Goal: Task Accomplishment & Management: Use online tool/utility

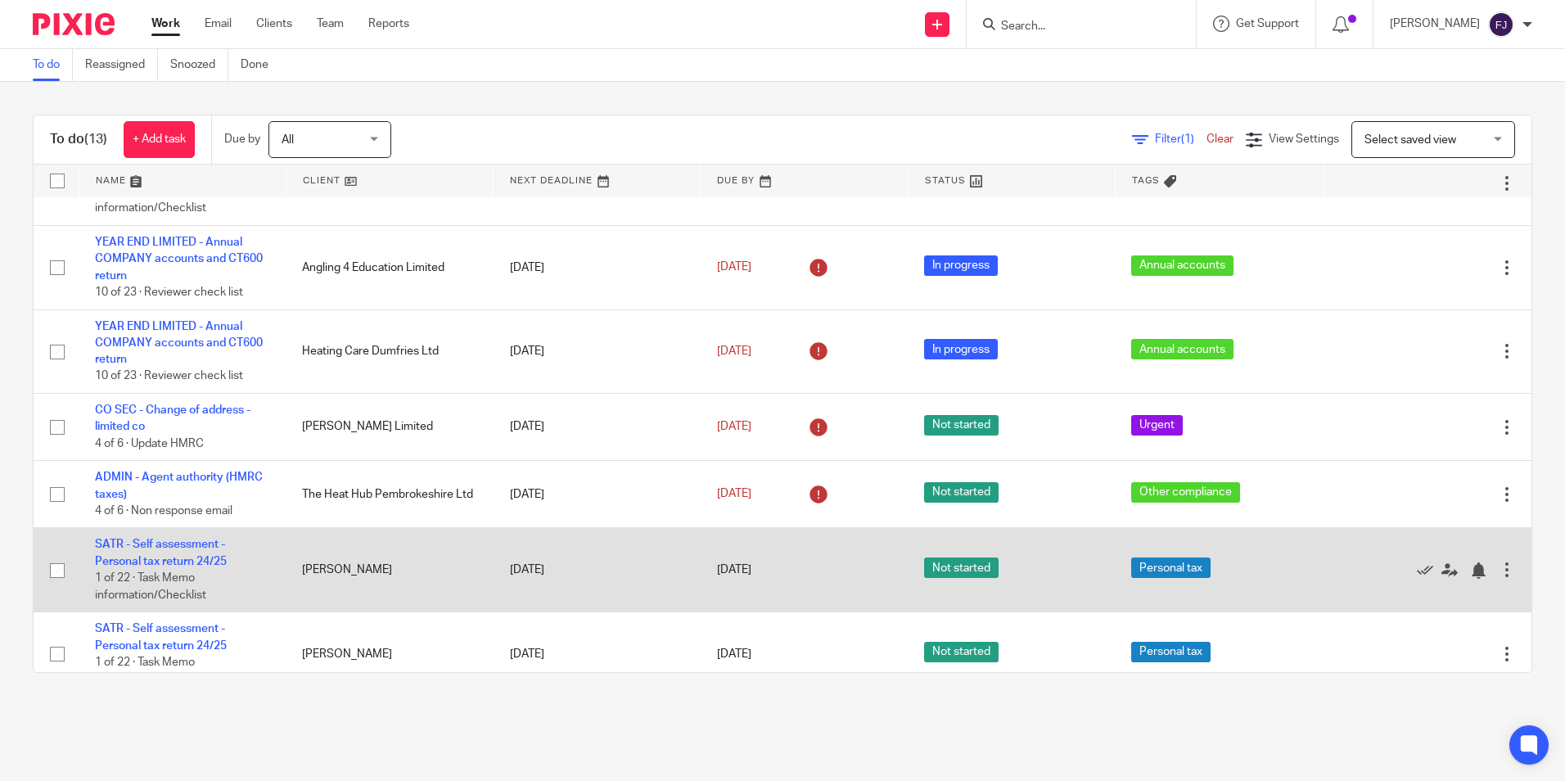
scroll to position [567, 0]
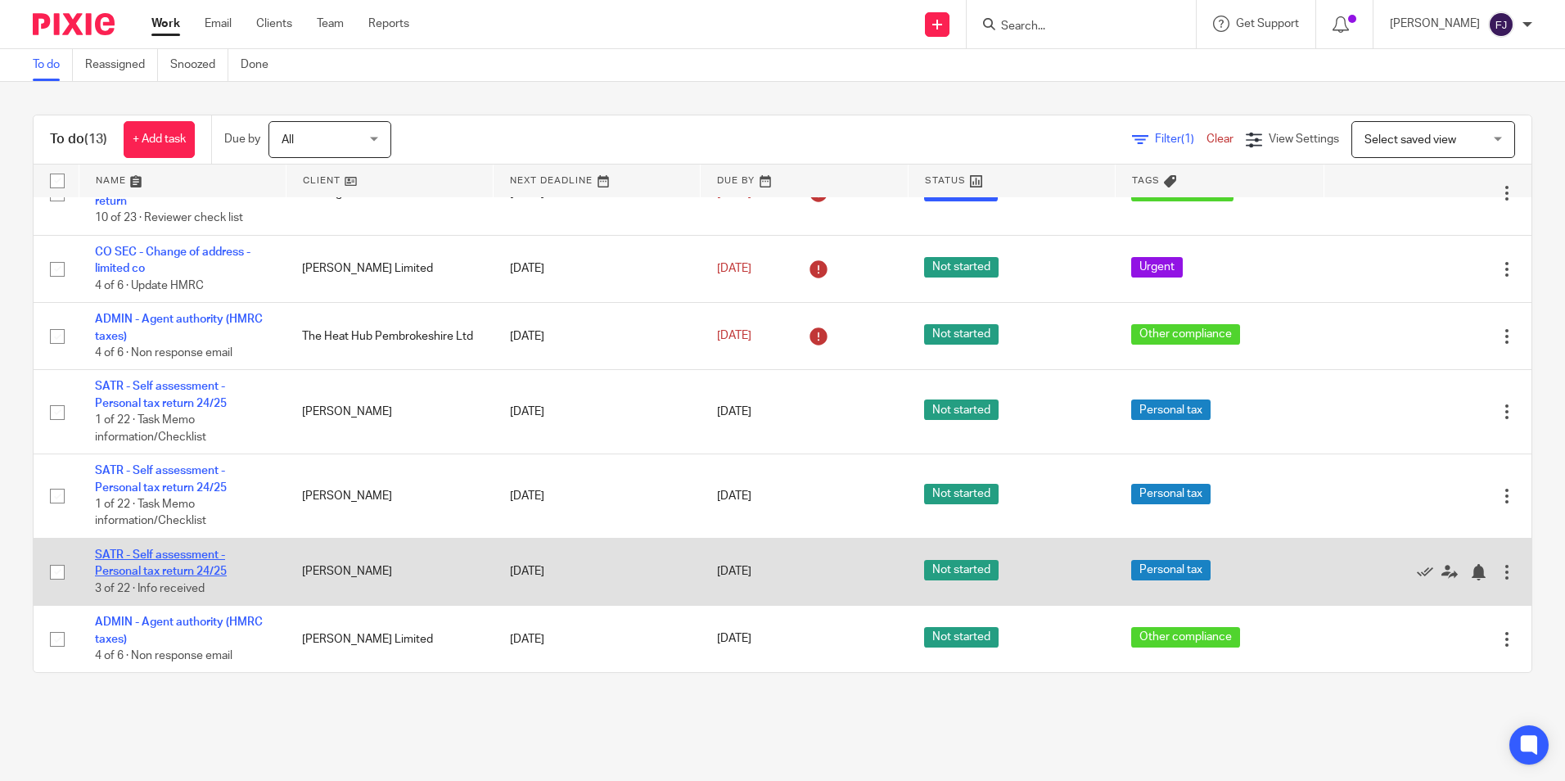
click at [192, 553] on link "SATR - Self assessment - Personal tax return 24/25" at bounding box center [161, 563] width 132 height 28
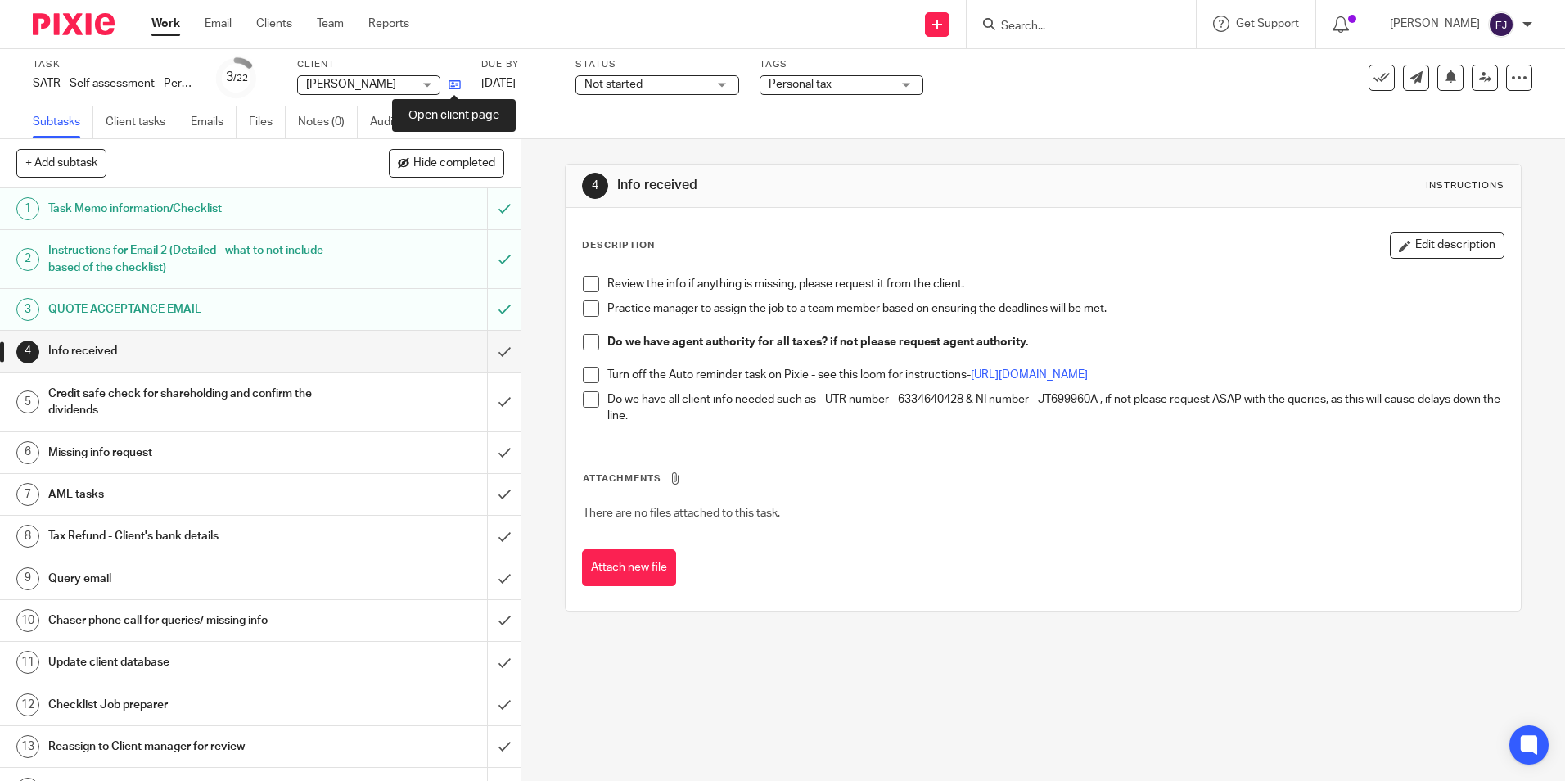
click at [453, 83] on icon at bounding box center [454, 85] width 12 height 12
click at [170, 22] on link "Work" at bounding box center [165, 24] width 29 height 16
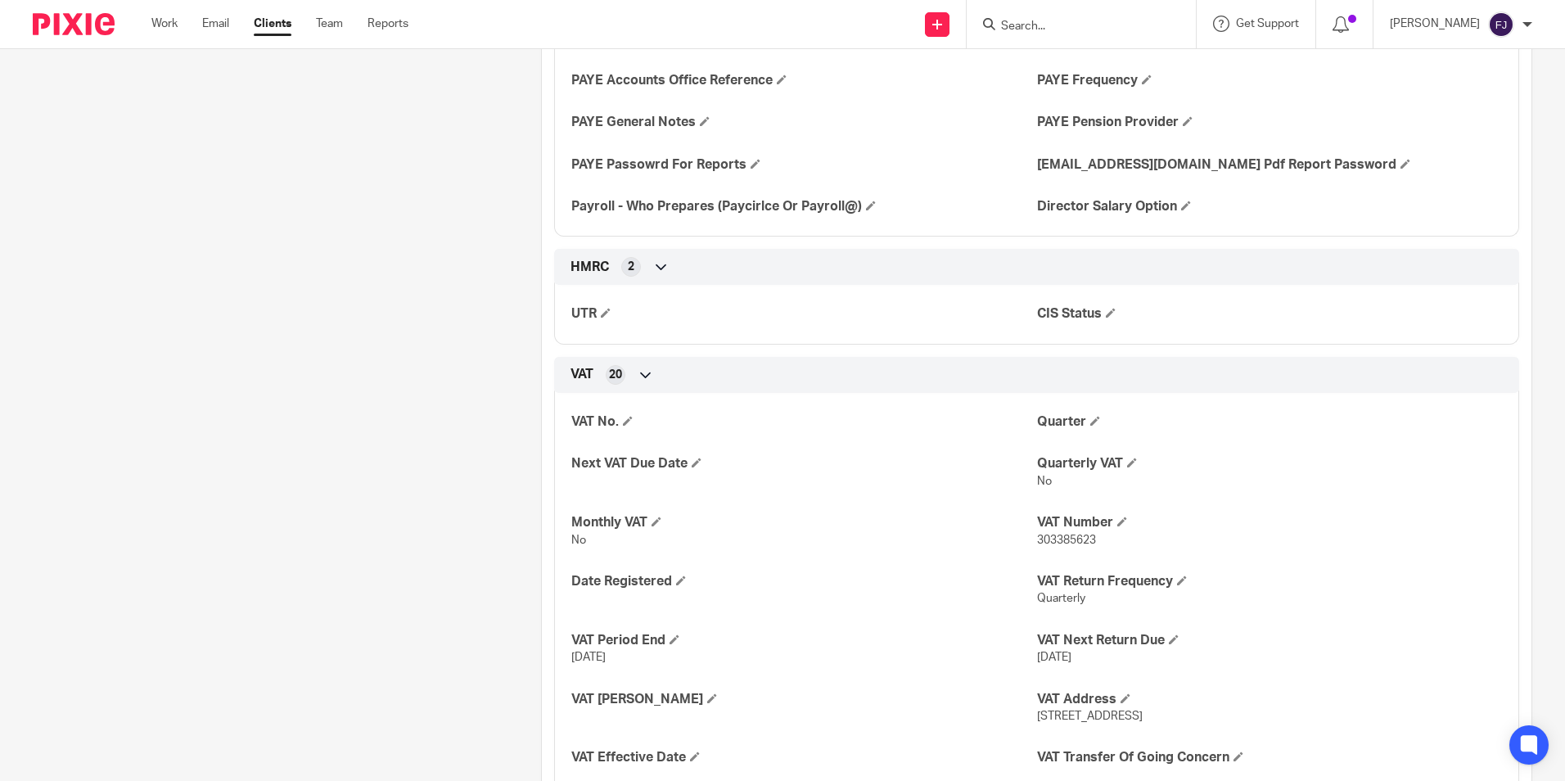
scroll to position [1800, 0]
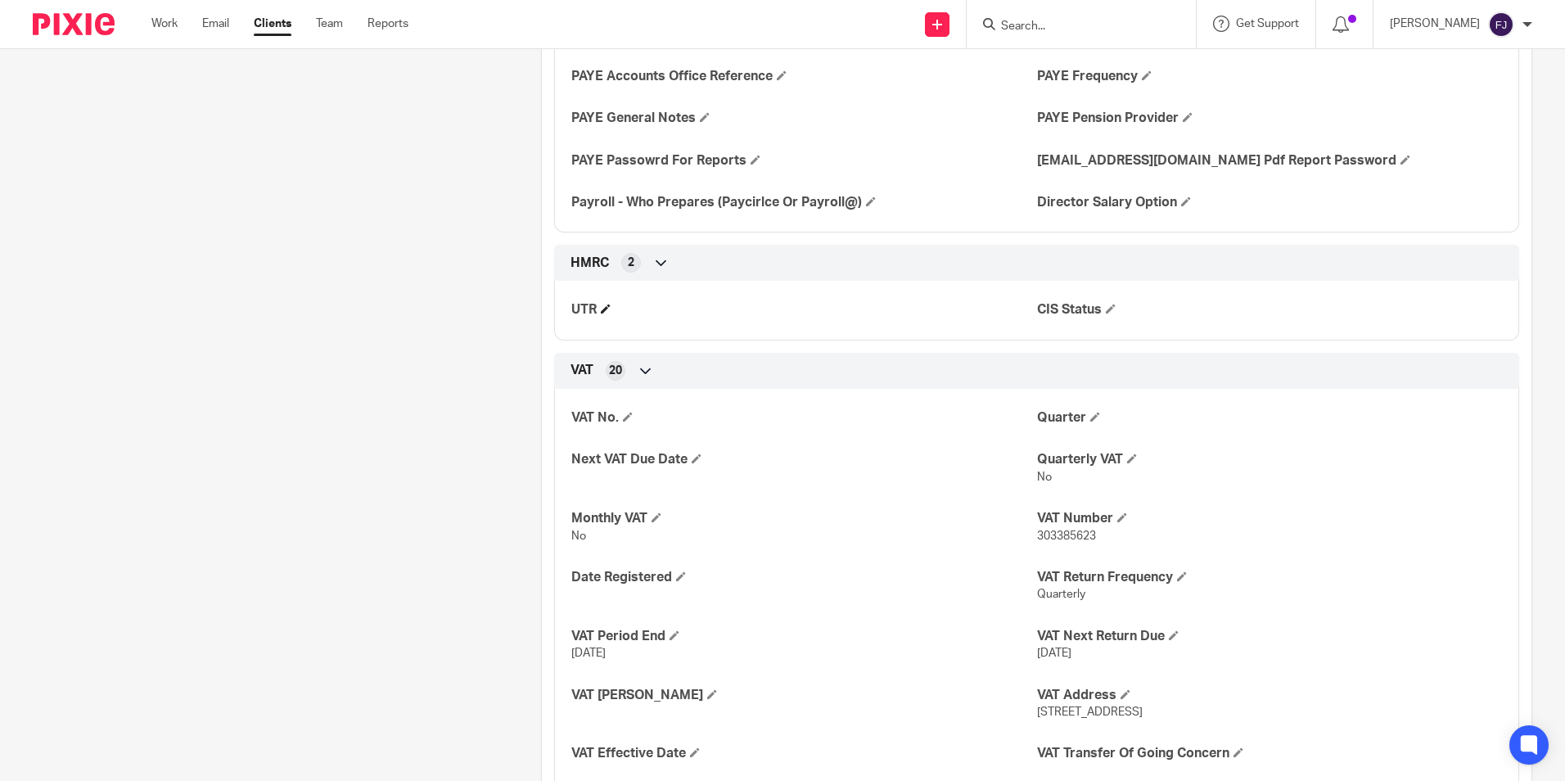
click at [605, 318] on h4 "UTR" at bounding box center [803, 309] width 465 height 17
click at [601, 313] on span at bounding box center [606, 309] width 10 height 10
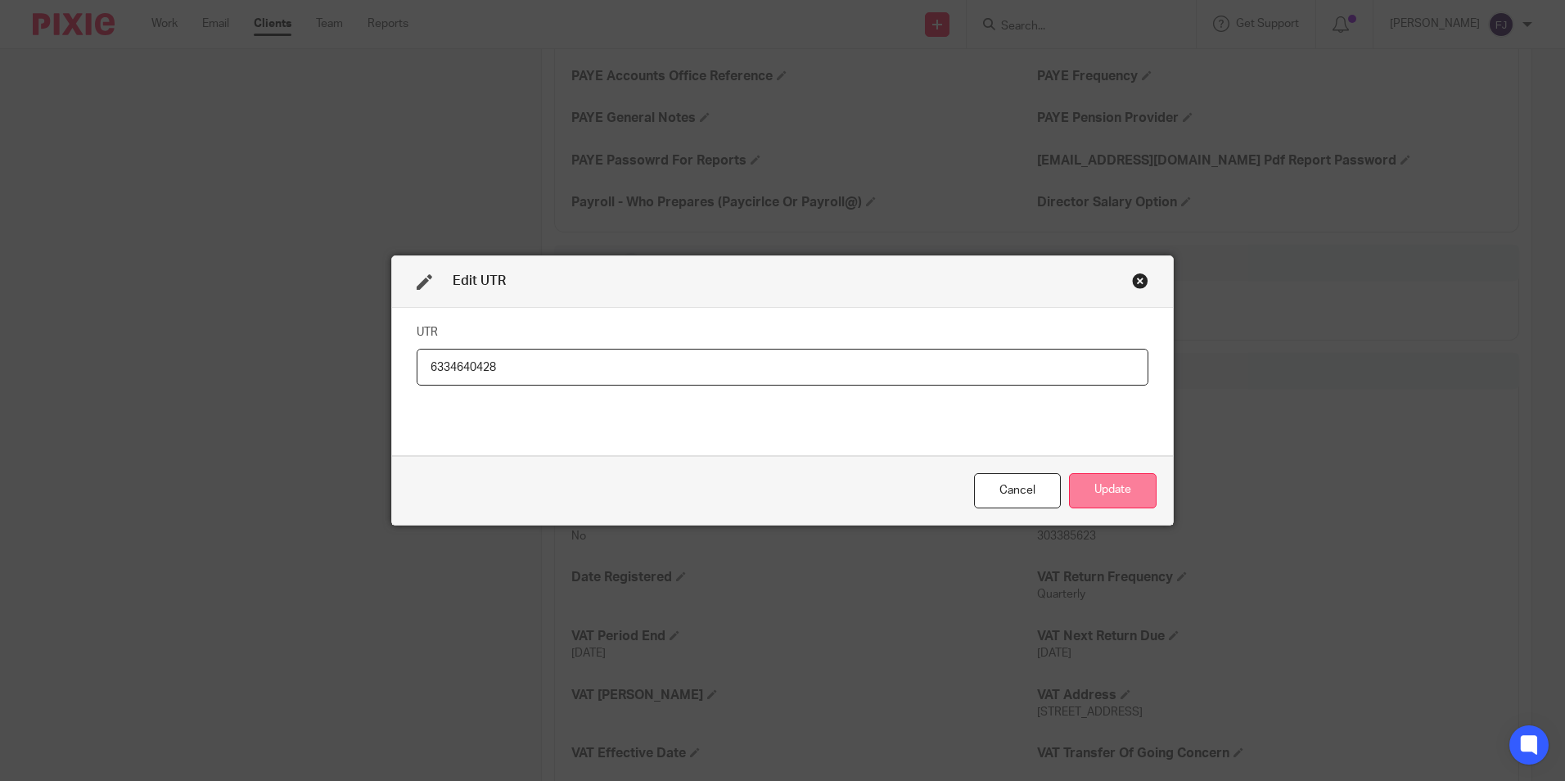
type input "6334640428"
click at [1132, 485] on button "Update" at bounding box center [1113, 490] width 88 height 35
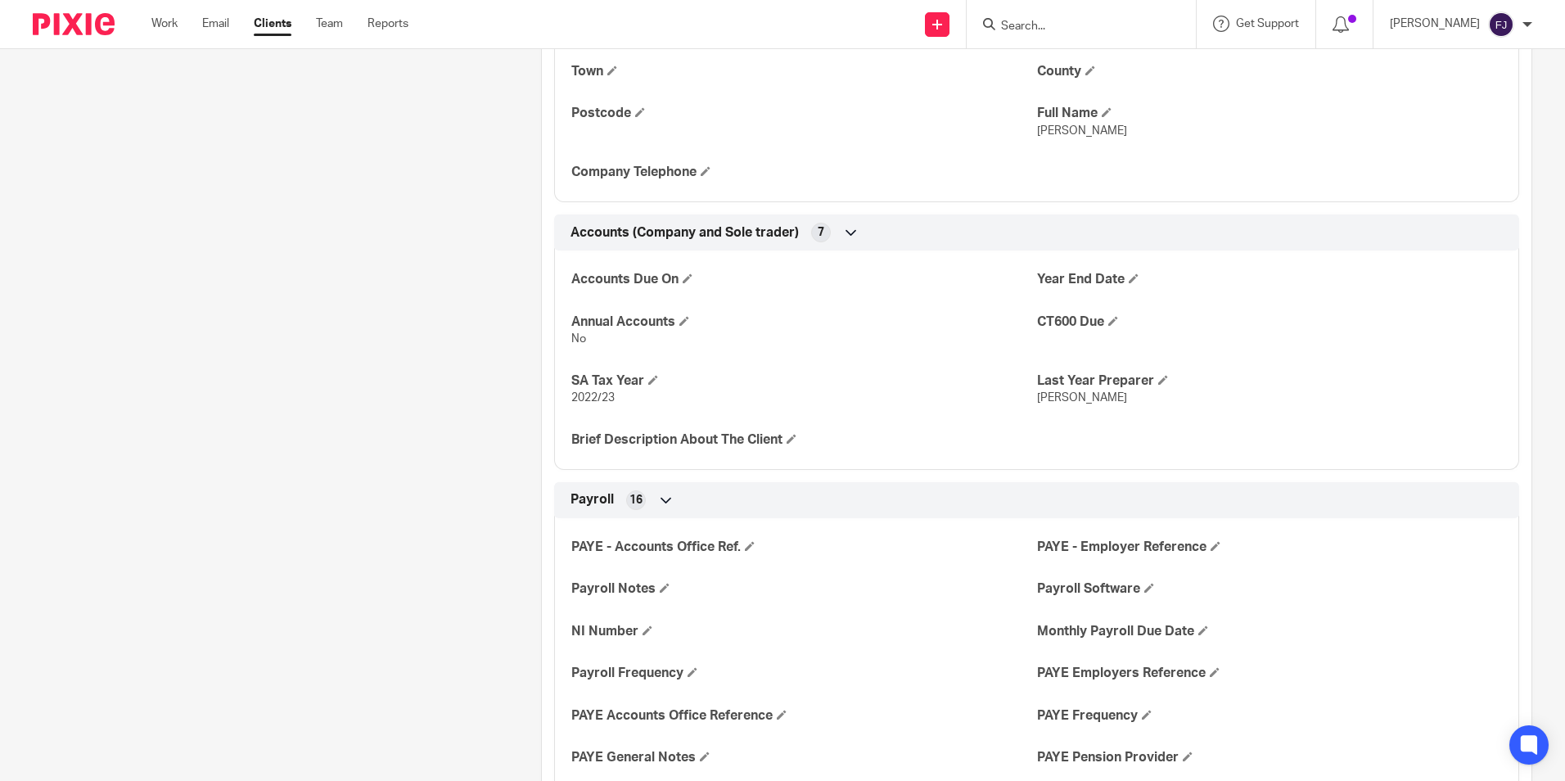
scroll to position [1391, 0]
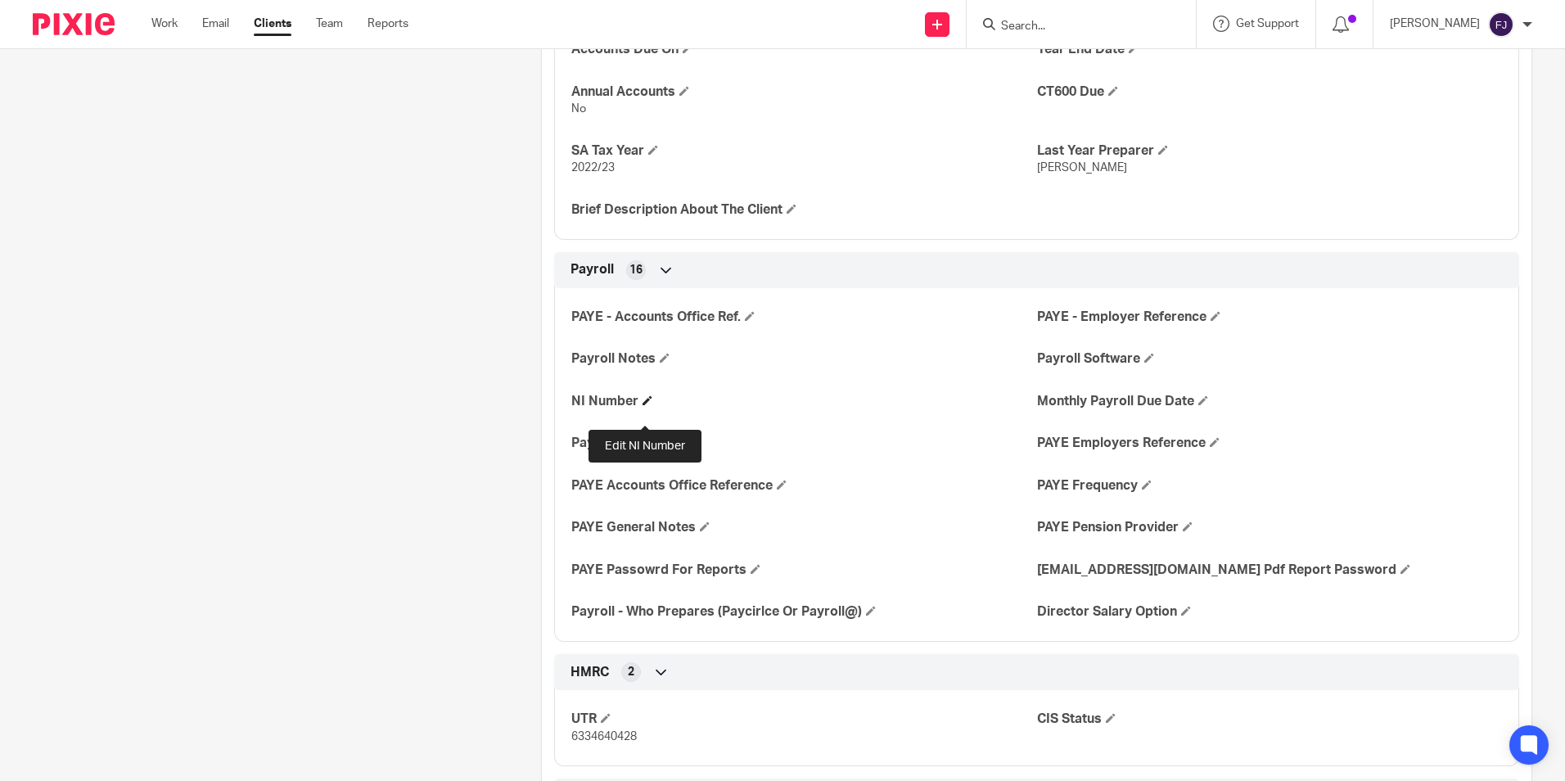
click at [644, 405] on span at bounding box center [647, 400] width 10 height 10
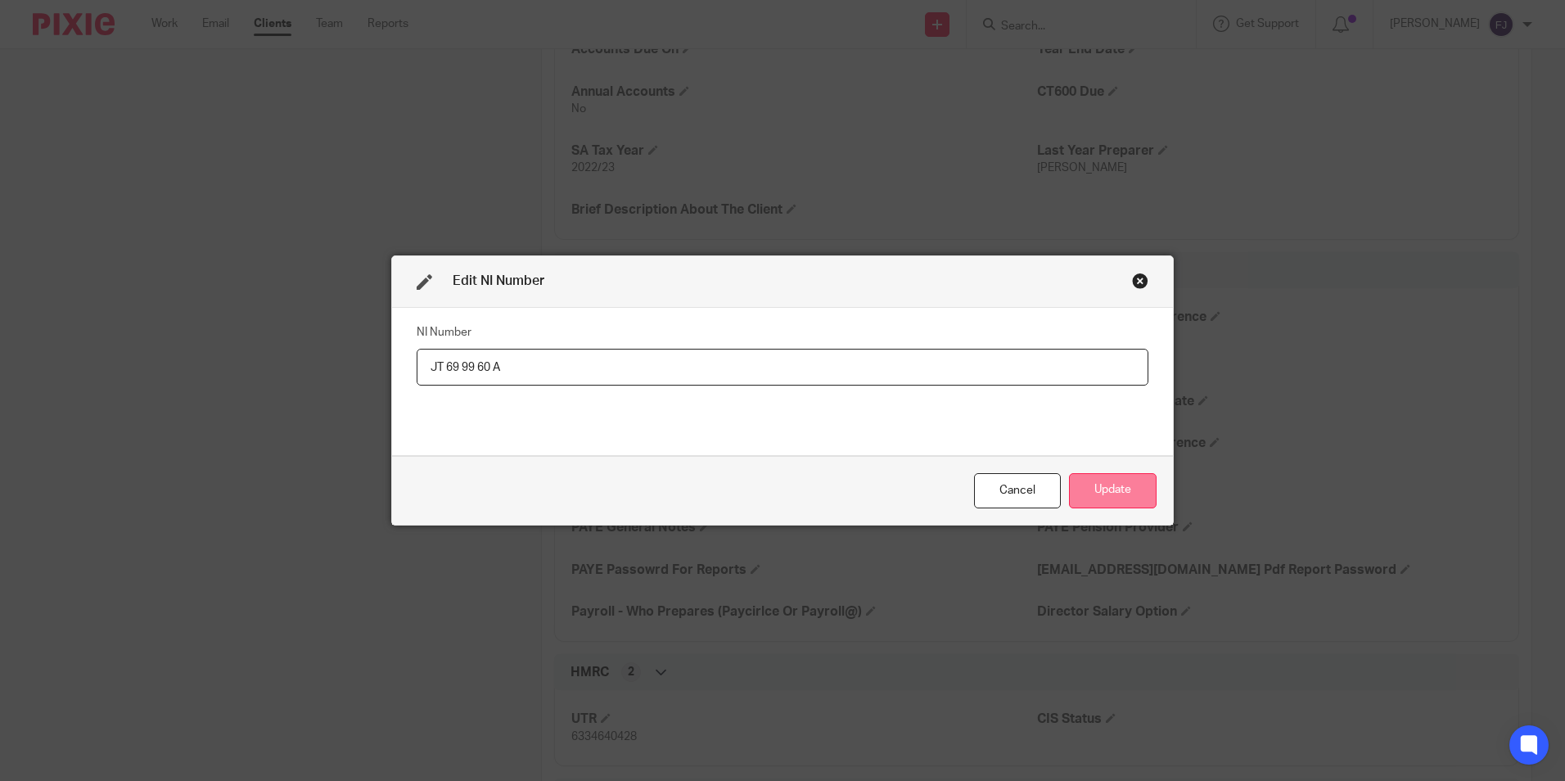
type input "JT 69 99 60 A"
click at [1097, 493] on button "Update" at bounding box center [1113, 490] width 88 height 35
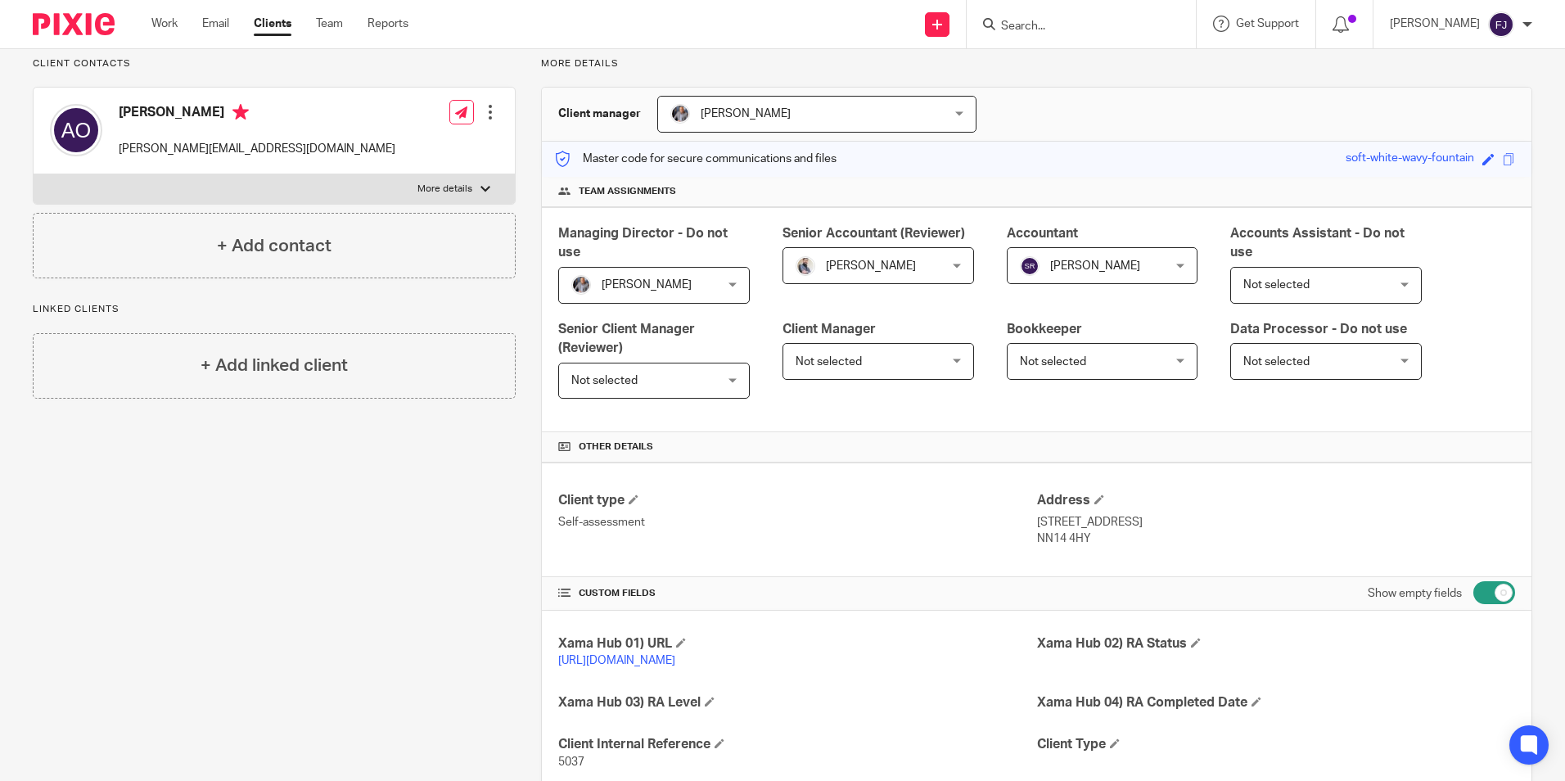
scroll to position [0, 0]
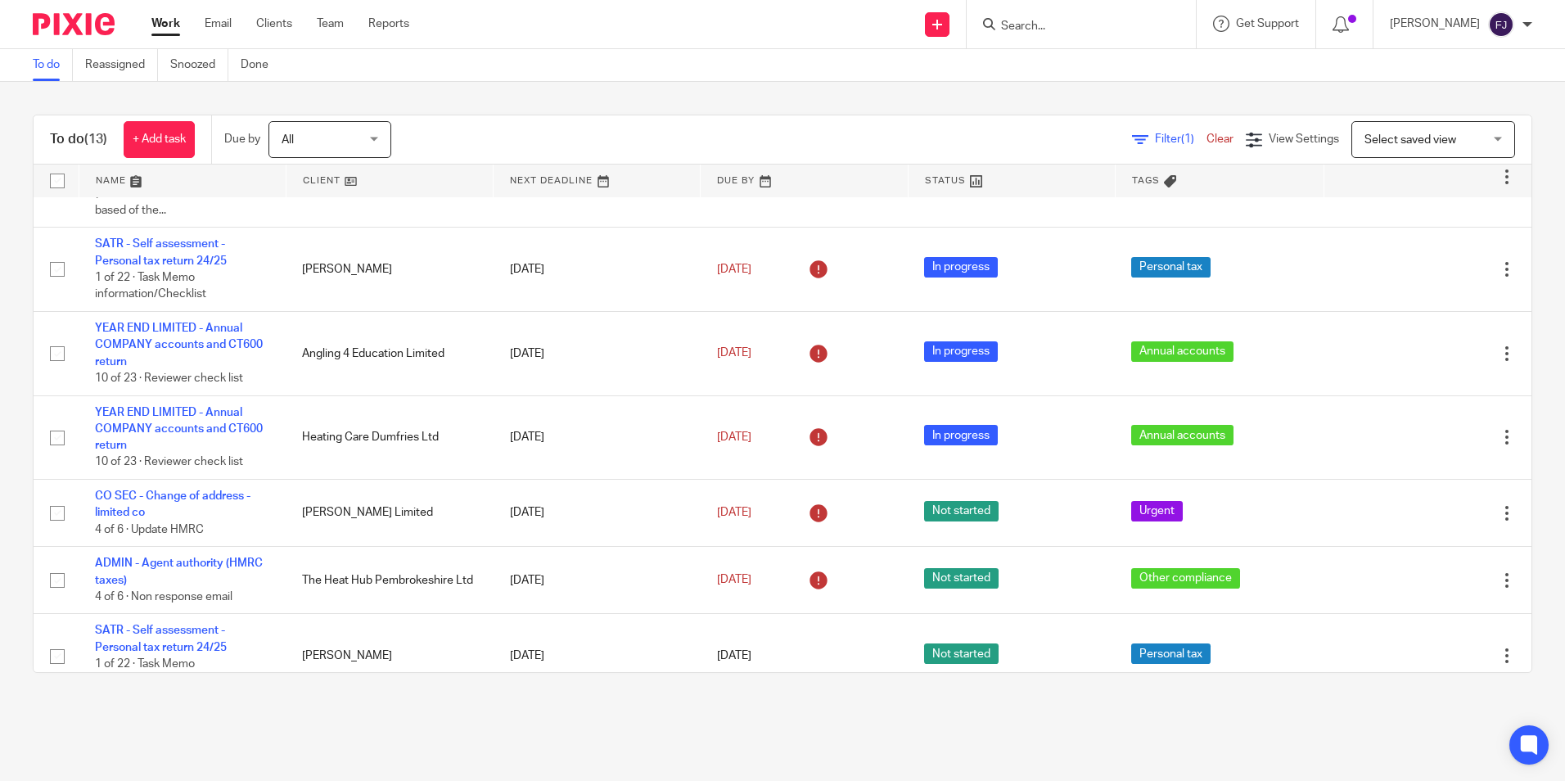
scroll to position [327, 0]
